Goal: Find specific page/section: Find specific page/section

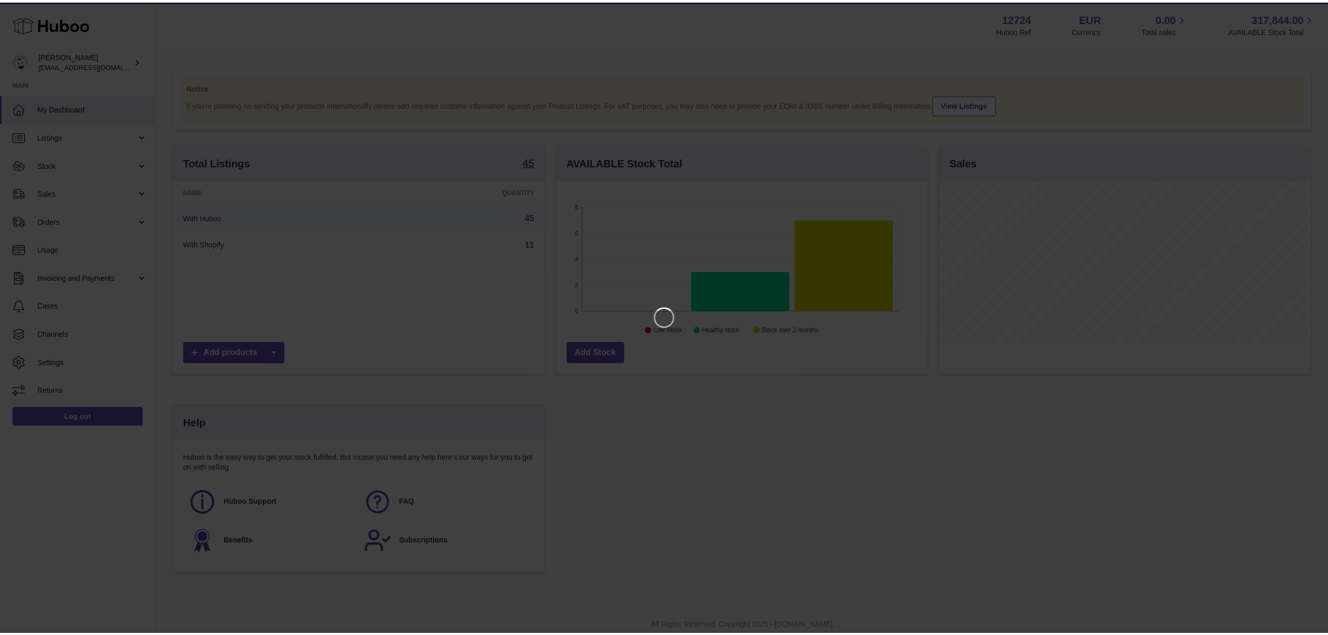
scroll to position [522601, 522390]
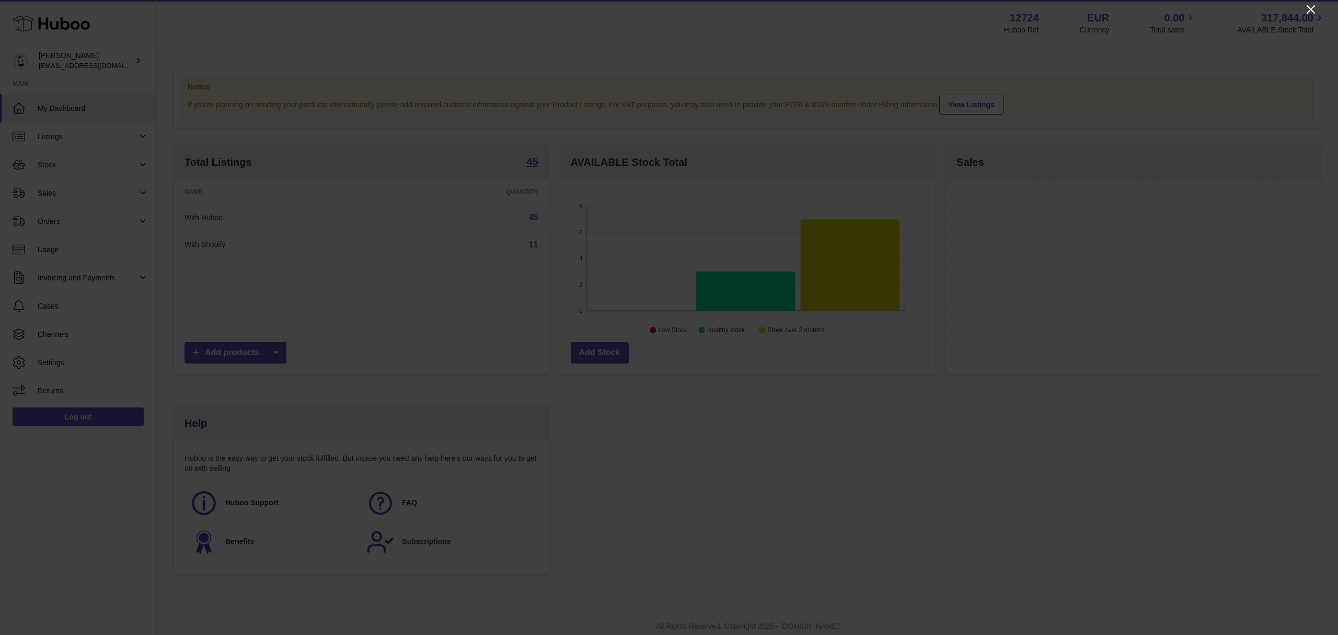
click at [1312, 8] on icon "Close" at bounding box center [1311, 9] width 8 height 8
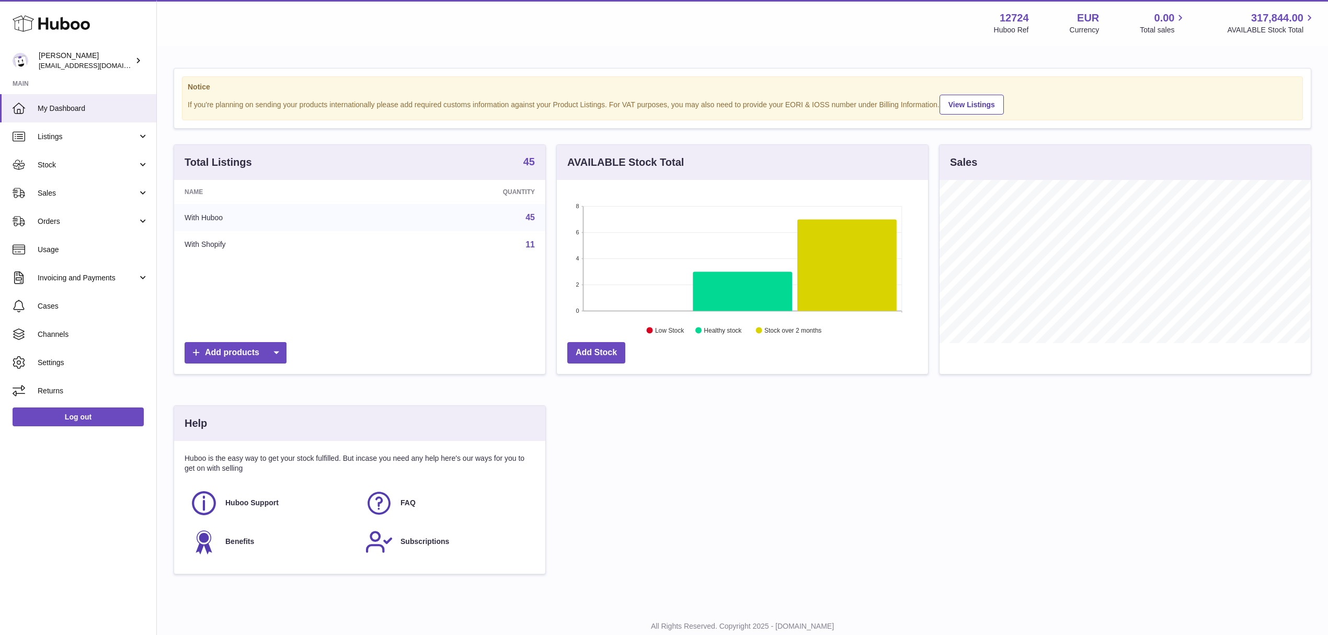
click at [532, 162] on strong "45" at bounding box center [529, 161] width 12 height 10
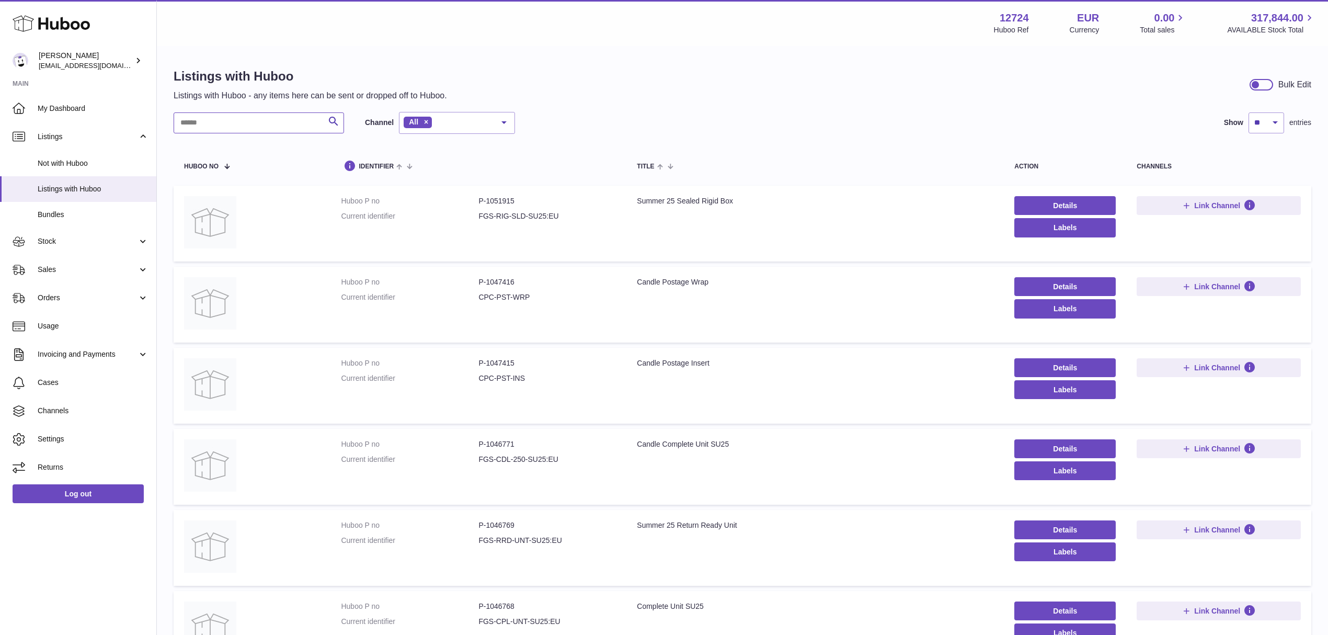
click at [205, 120] on input "text" at bounding box center [259, 122] width 170 height 21
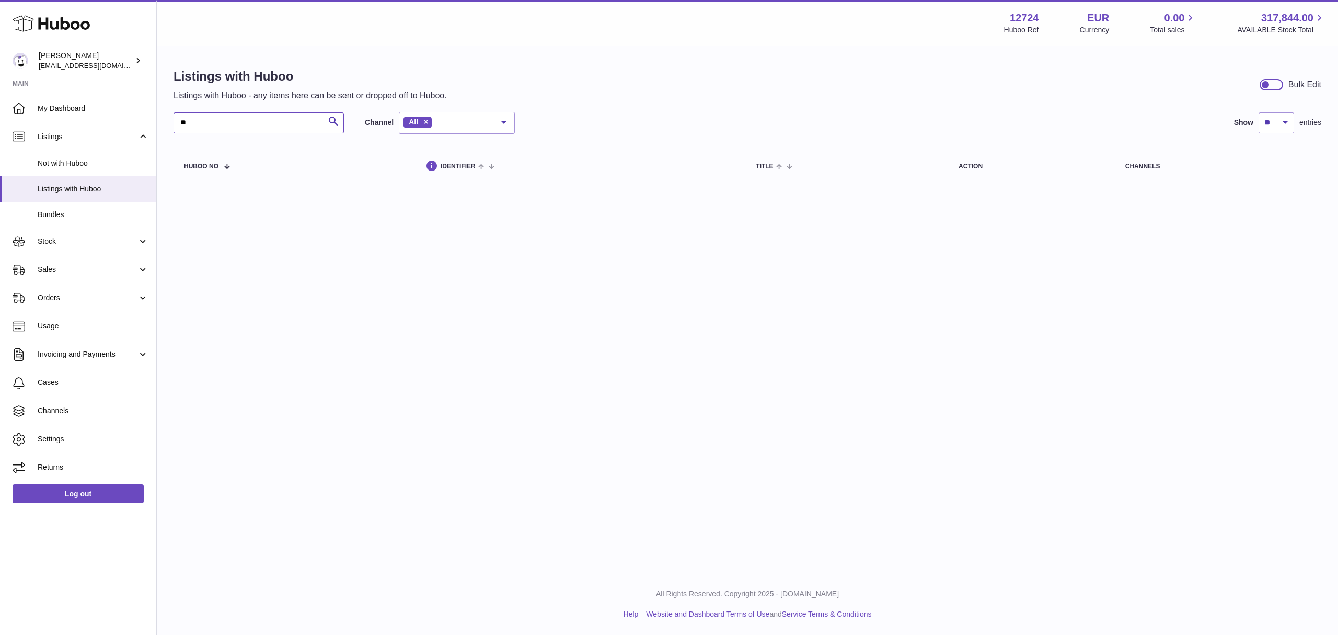
type input "*"
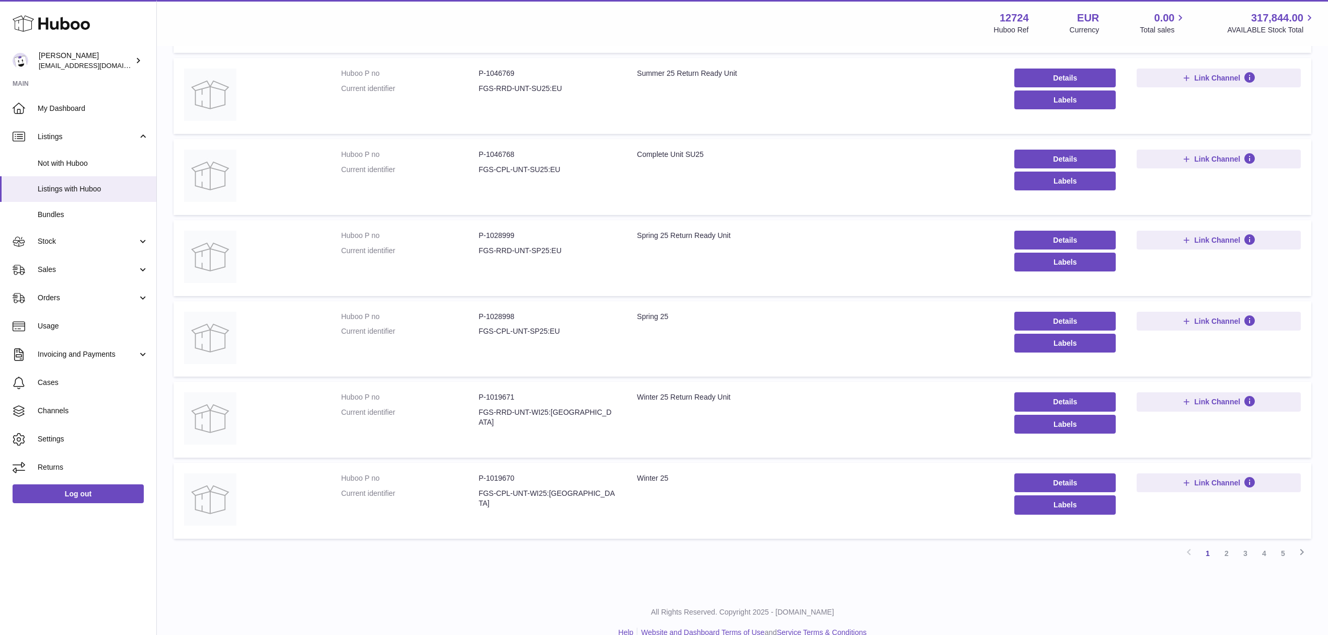
scroll to position [469, 0]
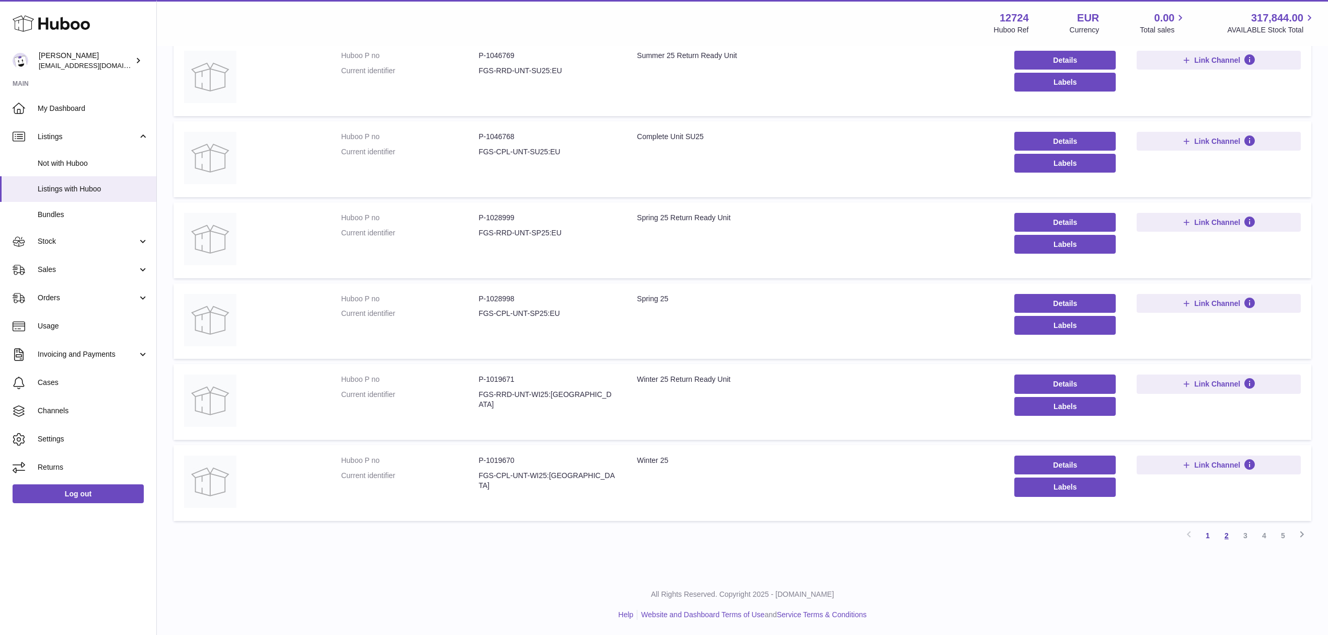
click at [1221, 535] on link "2" at bounding box center [1226, 535] width 19 height 19
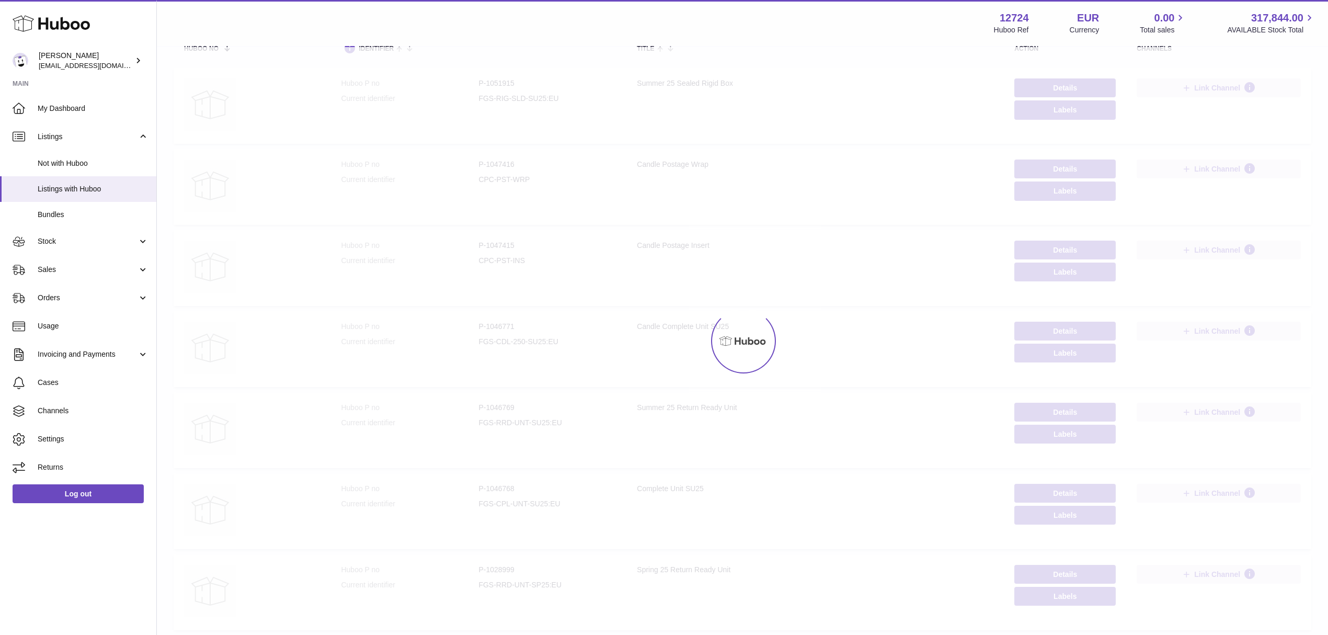
scroll to position [47, 0]
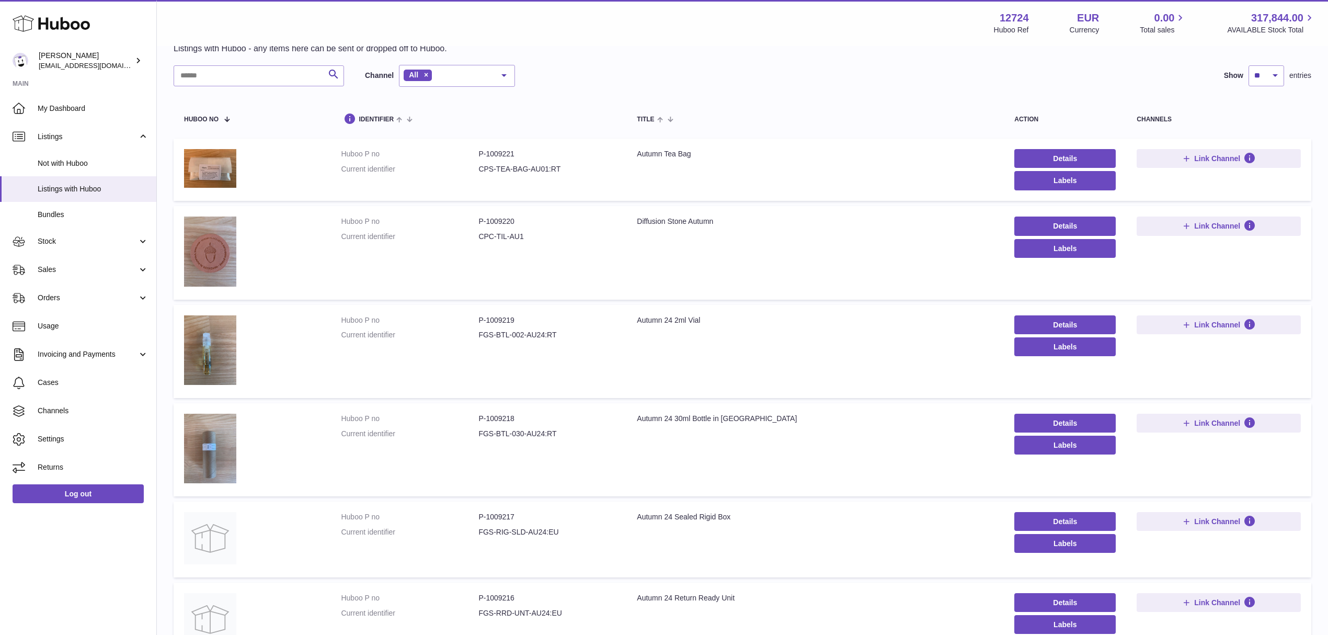
click at [670, 155] on div "Autumn Tea Bag" at bounding box center [815, 154] width 357 height 10
click at [686, 155] on div "Autumn Tea Bag" at bounding box center [815, 154] width 357 height 10
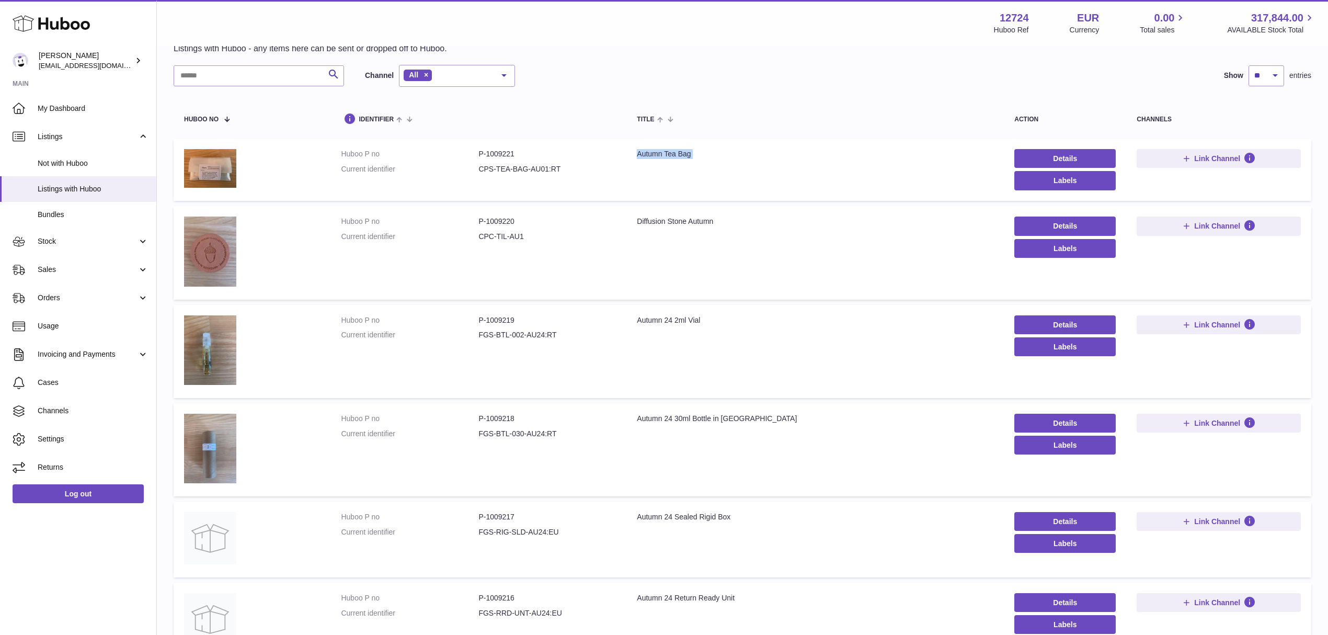
copy tr "Autumn Tea Bag"
click at [670, 168] on td "Title Autumn Tea Bag" at bounding box center [814, 170] width 377 height 62
drag, startPoint x: 665, startPoint y: 153, endPoint x: 707, endPoint y: 153, distance: 41.3
click at [707, 153] on div "Autumn Tea Bag" at bounding box center [815, 154] width 357 height 10
copy div "Tea Bag"
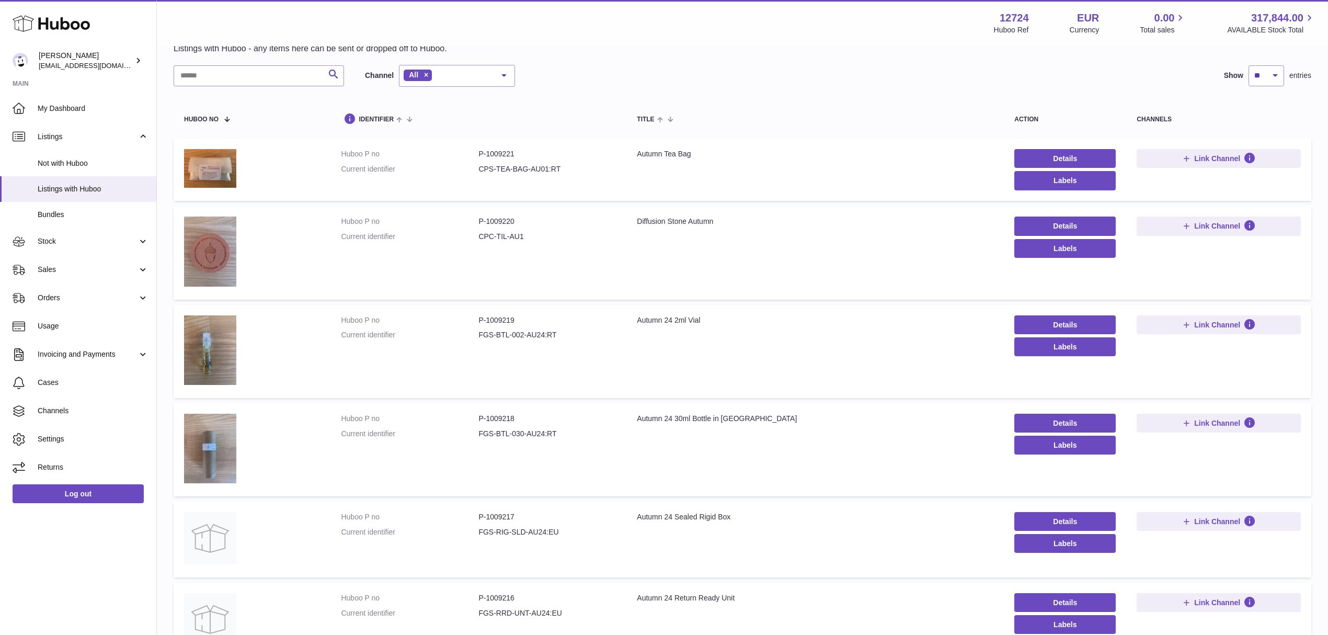
click at [674, 222] on div "Diffusion Stone Autumn" at bounding box center [815, 221] width 357 height 10
copy div "Stone"
drag, startPoint x: 678, startPoint y: 322, endPoint x: 714, endPoint y: 322, distance: 36.6
click at [714, 322] on div "Autumn 24 2ml Vial" at bounding box center [815, 320] width 357 height 10
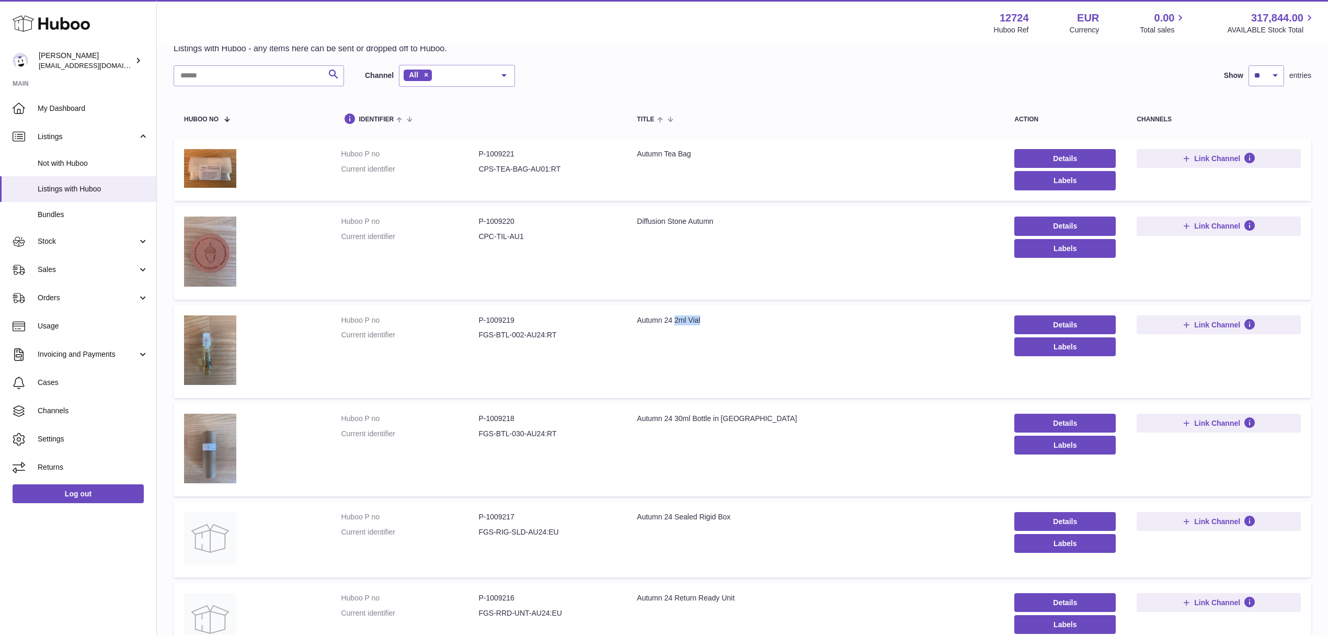
copy div "2ml Vial"
click at [240, 70] on input "text" at bounding box center [259, 75] width 170 height 21
paste input "********"
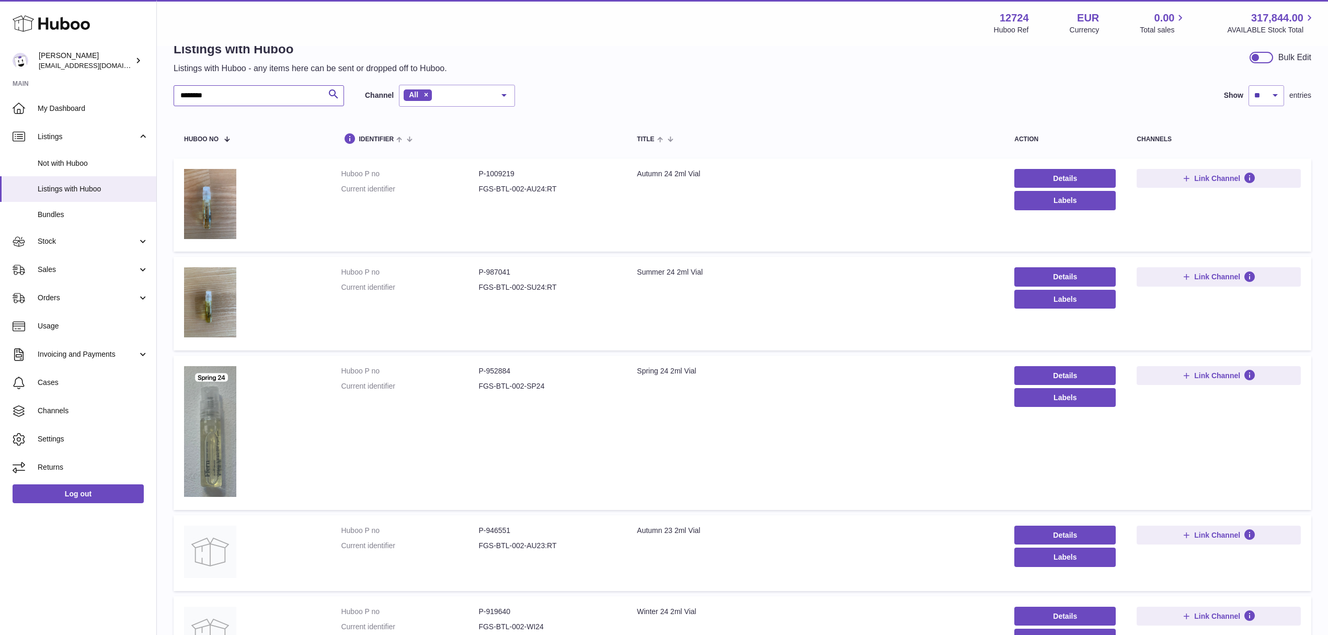
scroll to position [47, 0]
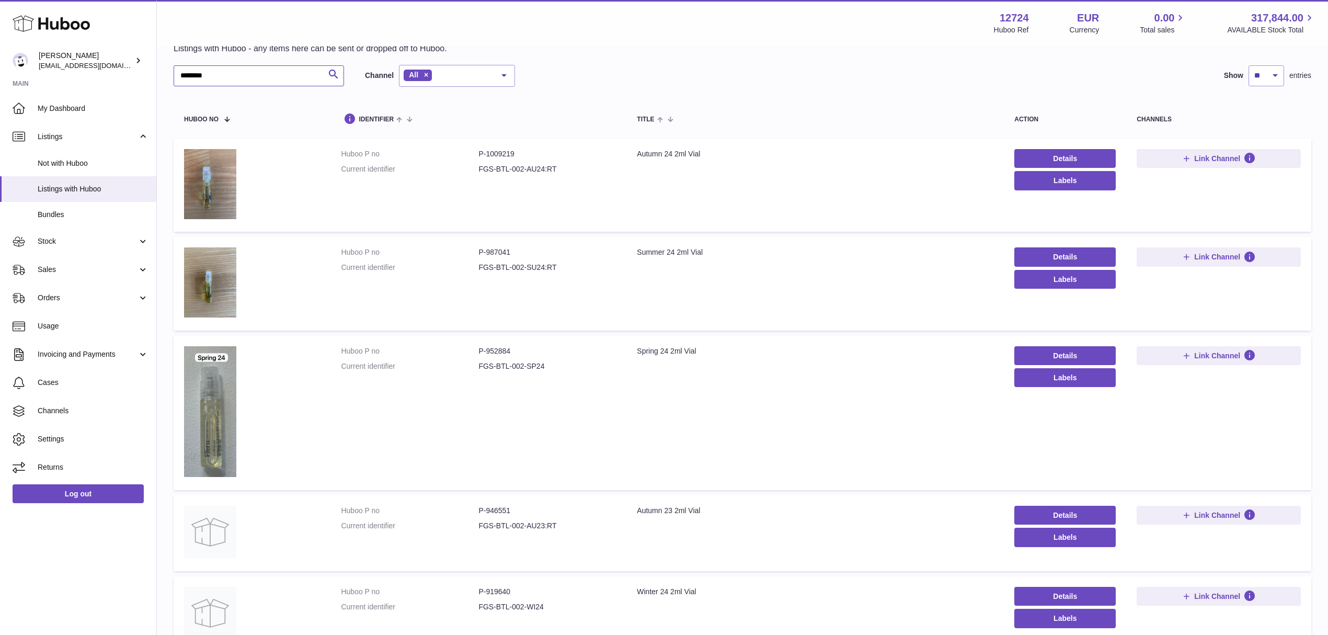
type input "********"
drag, startPoint x: 217, startPoint y: 78, endPoint x: 170, endPoint y: 73, distance: 47.8
click at [170, 73] on div "Listings with Huboo Listings with Huboo - any items here can be sent or dropped…" at bounding box center [742, 339] width 1171 height 678
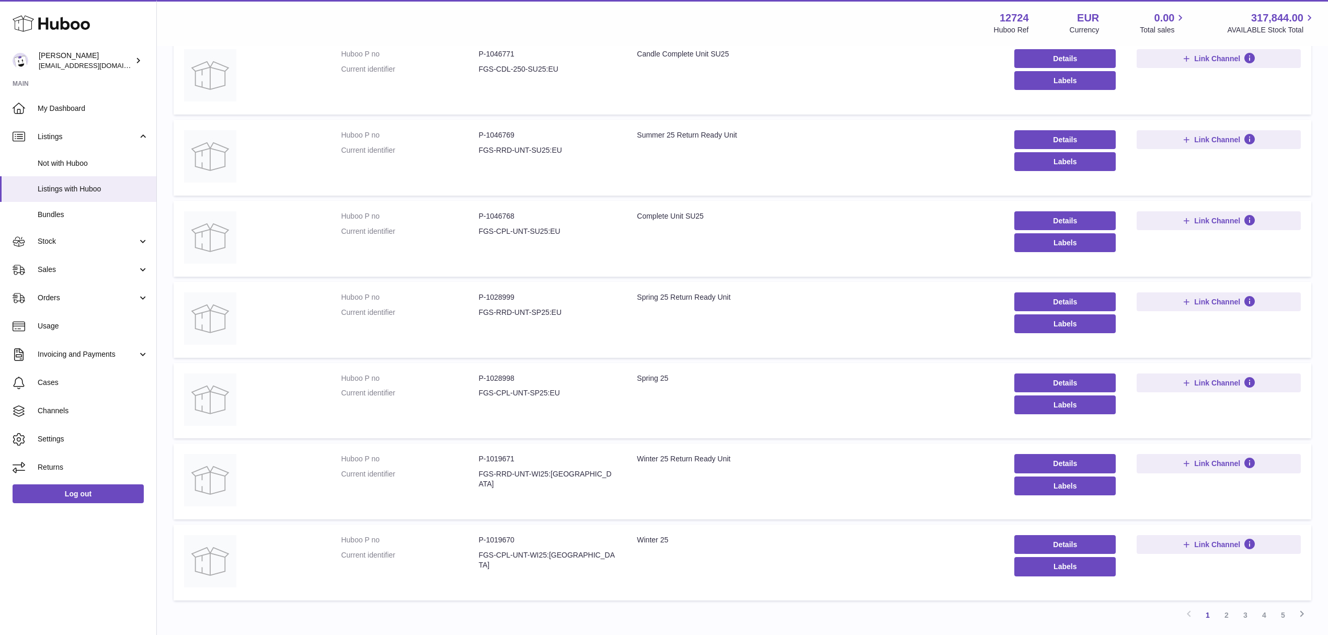
scroll to position [469, 0]
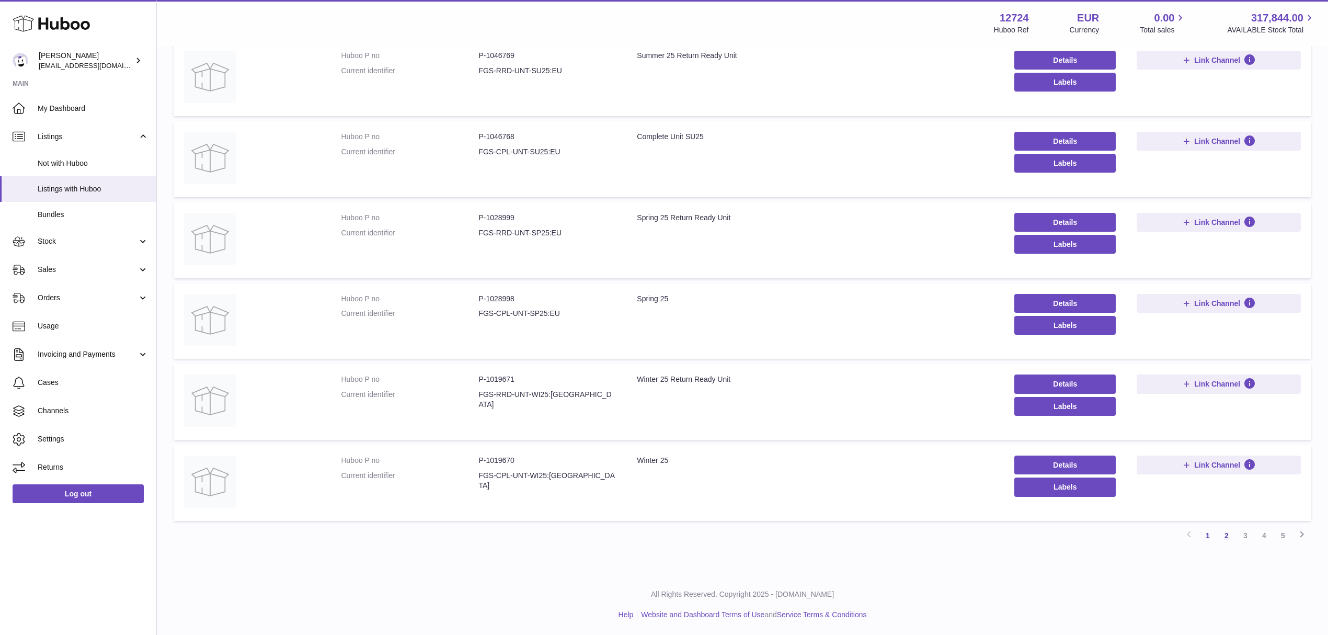
click at [1230, 535] on link "2" at bounding box center [1226, 535] width 19 height 19
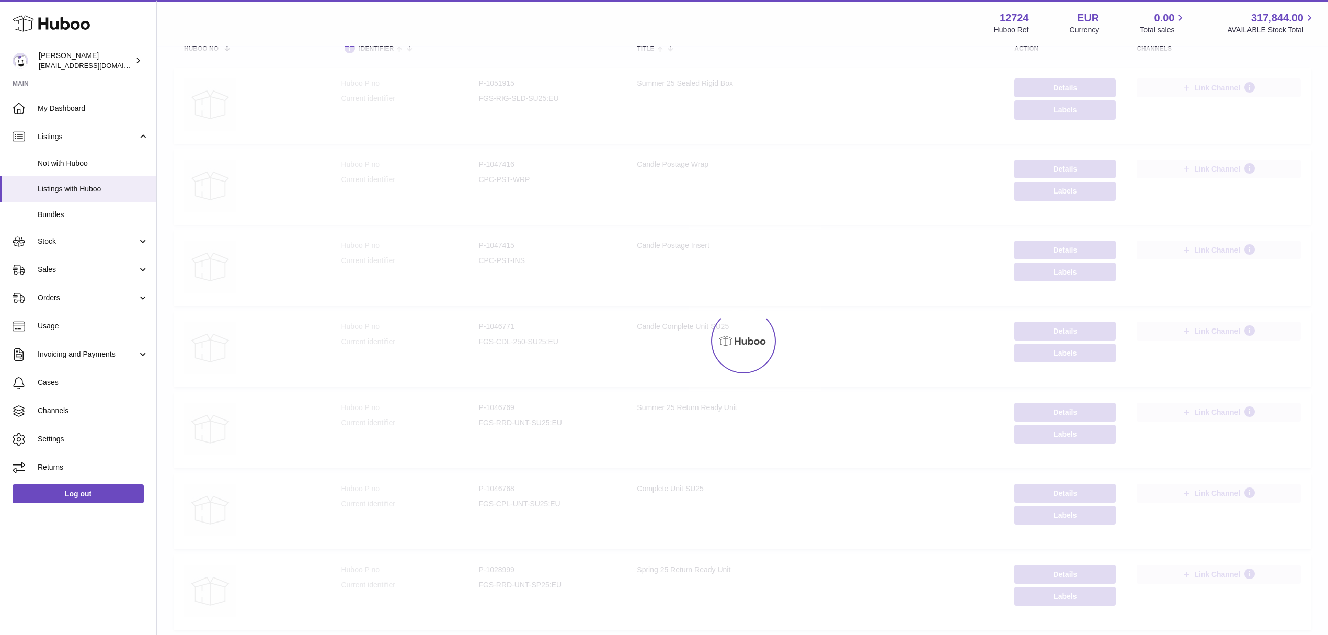
scroll to position [47, 0]
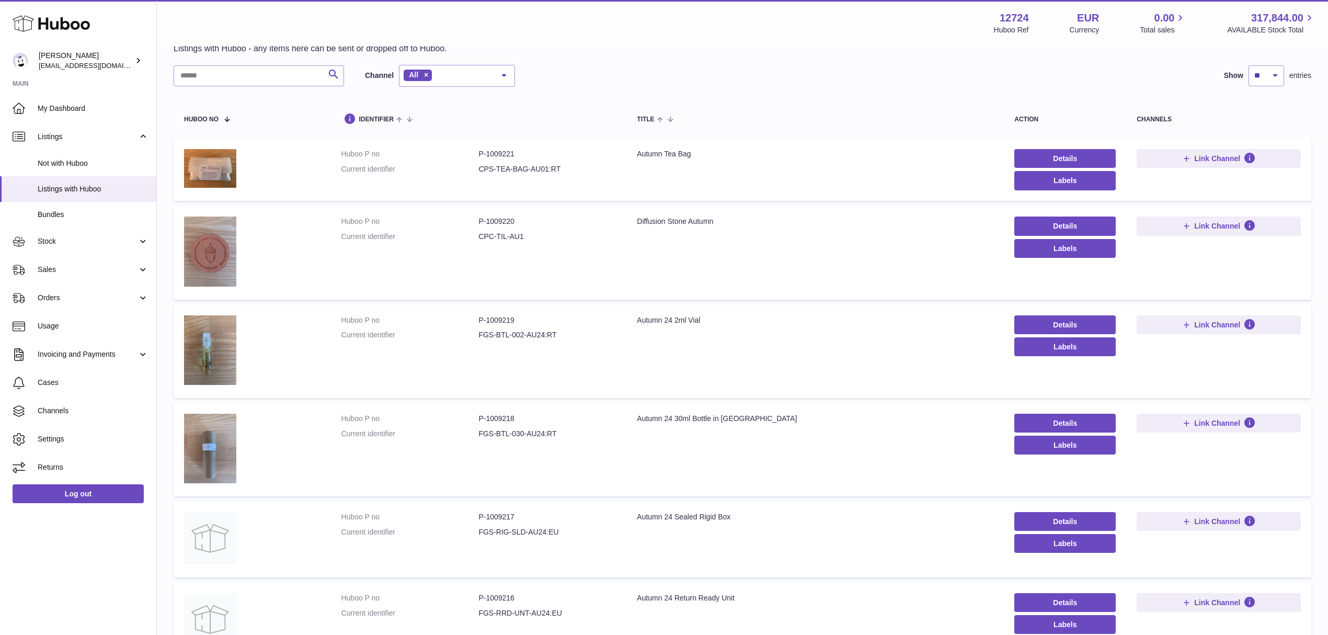
click at [647, 220] on div "Diffusion Stone Autumn" at bounding box center [815, 221] width 357 height 10
copy div "Diffusion"
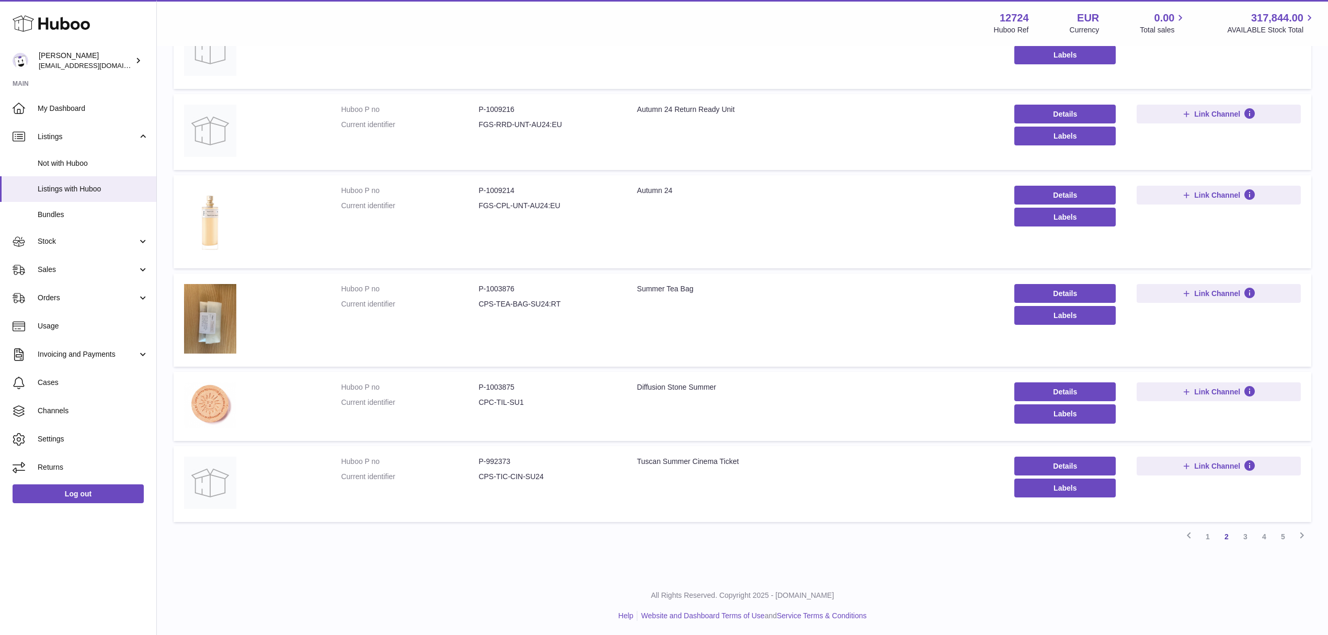
scroll to position [536, 0]
click at [1240, 534] on link "3" at bounding box center [1245, 535] width 19 height 19
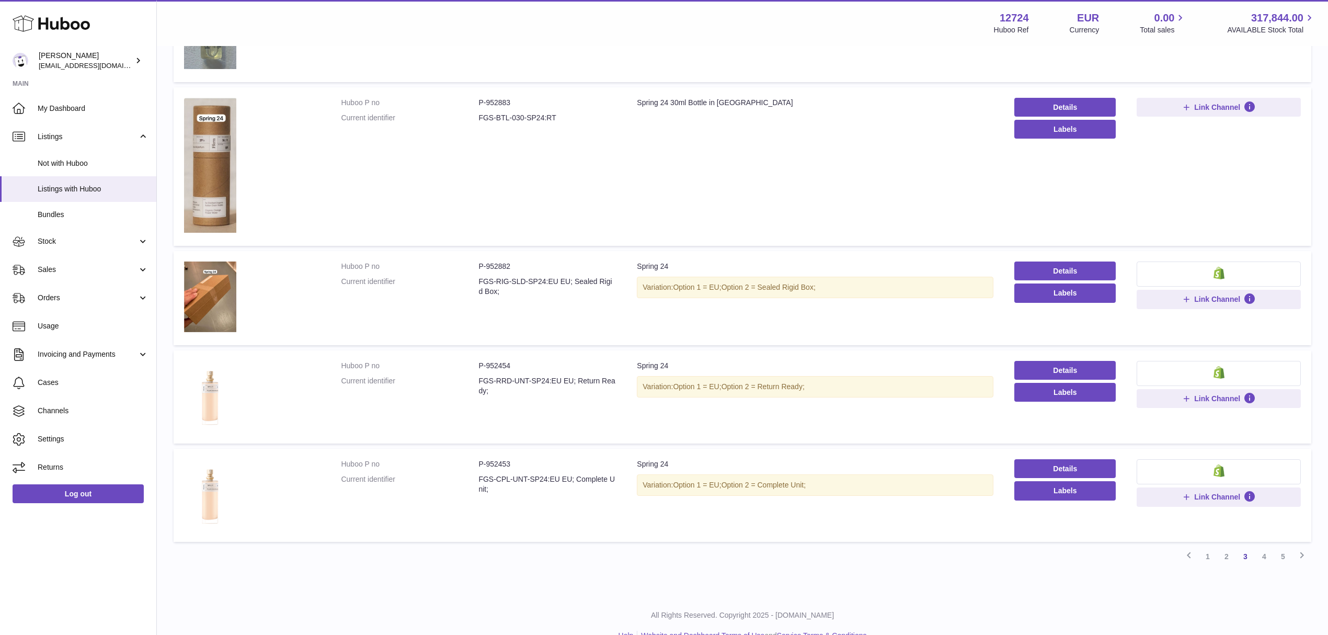
scroll to position [754, 0]
